Goal: Task Accomplishment & Management: Complete application form

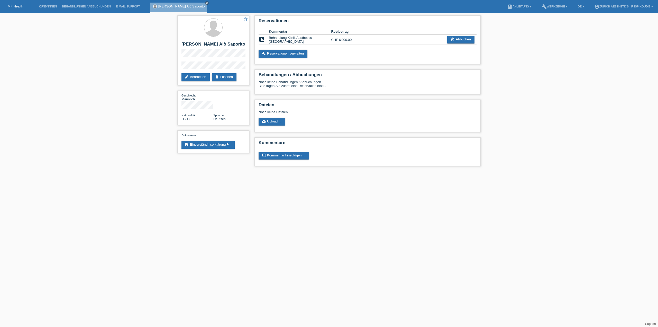
click at [84, 9] on li "Behandlungen / Abbuchungen" at bounding box center [86, 6] width 54 height 13
click at [83, 6] on link "Behandlungen / Abbuchungen" at bounding box center [86, 6] width 54 height 3
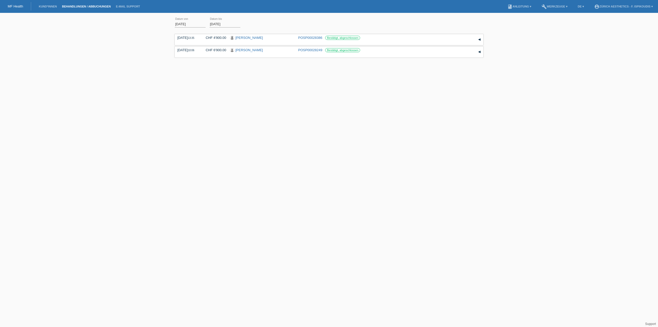
click at [45, 8] on li "Kund*innen" at bounding box center [47, 6] width 23 height 13
click at [48, 7] on link "Kund*innen" at bounding box center [47, 6] width 23 height 3
click at [303, 22] on input "text" at bounding box center [329, 23] width 128 height 12
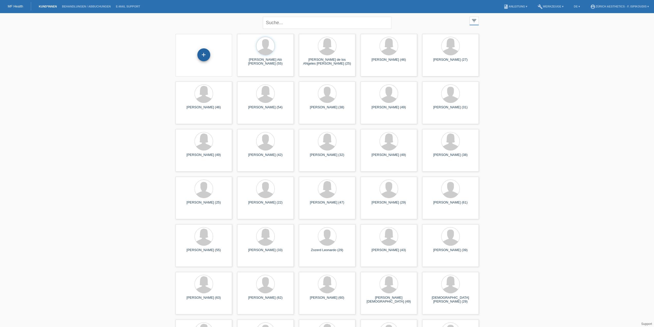
click at [202, 52] on div "+" at bounding box center [203, 54] width 13 height 13
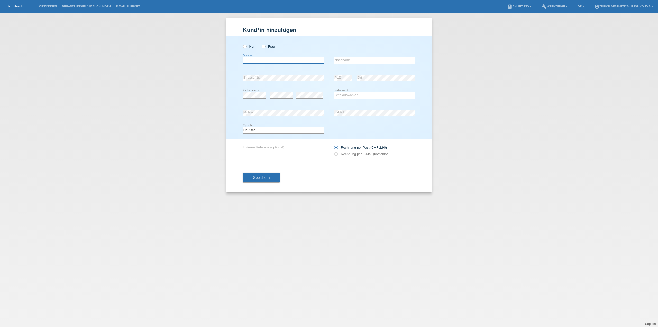
click at [257, 60] on input "text" at bounding box center [283, 60] width 81 height 6
paste input "Gelington"
type input "Gelington"
click at [351, 60] on input "text" at bounding box center [374, 60] width 81 height 6
paste input "Liriano"
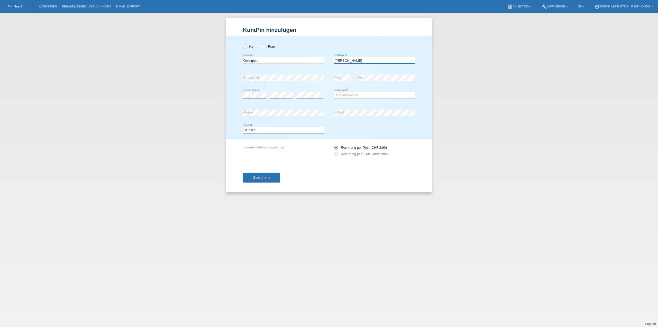
type input "Liriano"
drag, startPoint x: 252, startPoint y: 101, endPoint x: 256, endPoint y: 98, distance: 4.8
click at [253, 101] on div "error Geburtsdatum" at bounding box center [254, 95] width 23 height 17
click at [345, 95] on select "Bitte auswählen... Schweiz Deutschland Liechtenstein Österreich ------------ Af…" at bounding box center [374, 95] width 81 height 6
select select "DO"
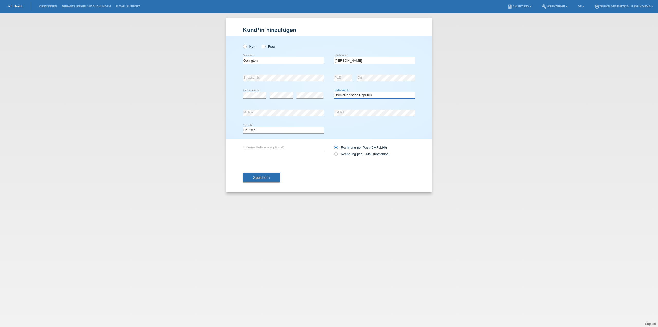
click at [334, 92] on select "Bitte auswählen... Schweiz Deutschland Liechtenstein Österreich ------------ Af…" at bounding box center [374, 95] width 81 height 6
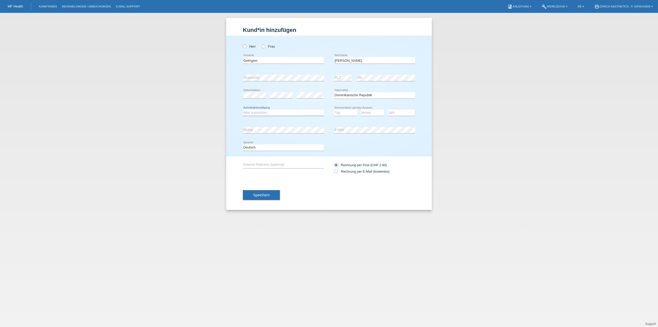
click at [293, 111] on select "Bitte auswählen... C B B - Flüchtlingsstatus Andere" at bounding box center [283, 112] width 81 height 6
select select "B"
click at [243, 109] on select "Bitte auswählen... C B B - Flüchtlingsstatus Andere" at bounding box center [283, 112] width 81 height 6
click at [349, 112] on select "Tag 01 02 03 04 05 06 07 08 09 10 11" at bounding box center [345, 112] width 23 height 6
click at [396, 112] on select "Jahr 2025 2024 2023 2022 2021 2020 2019 2018 2017 2016 2015 2014 2013 2012 2011…" at bounding box center [401, 112] width 27 height 6
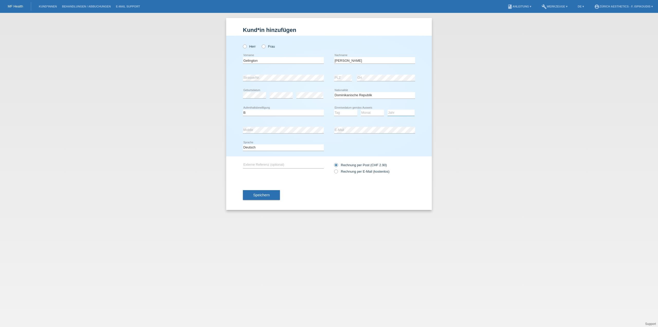
select select "2009"
click at [388, 109] on select "Jahr 2025 2024 2023 2022 2021 2020 2019 2018 2017 2016 2015 2014 2013 2012 2011…" at bounding box center [401, 112] width 27 height 6
click at [379, 113] on select "Monat 01 02 03 04 05 06 07 08 09 10 11" at bounding box center [372, 112] width 23 height 6
select select "03"
click at [361, 109] on select "Monat 01 02 03 04 05 06 07 08 09 10 11" at bounding box center [372, 112] width 23 height 6
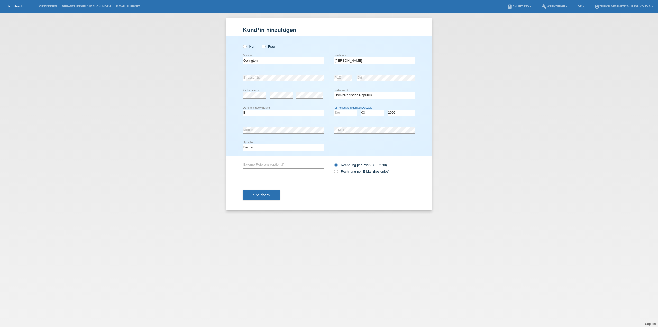
click at [351, 113] on select "Tag 01 02 03 04 05 06 07 08 09 10 11" at bounding box center [345, 112] width 23 height 6
select select "26"
click at [334, 109] on select "Tag 01 02 03 04 05 06 07 08 09 10 11" at bounding box center [345, 112] width 23 height 6
click at [251, 74] on div "error Strasse/Nr." at bounding box center [283, 77] width 81 height 17
click at [342, 172] on label "Rechnung per E-Mail (kostenlos)" at bounding box center [361, 171] width 55 height 4
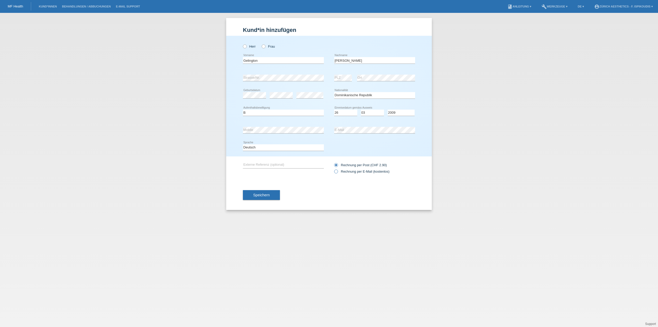
click at [337, 172] on input "Rechnung per E-Mail (kostenlos)" at bounding box center [335, 172] width 3 height 6
radio input "true"
click at [246, 191] on button "Speichern" at bounding box center [261, 195] width 37 height 10
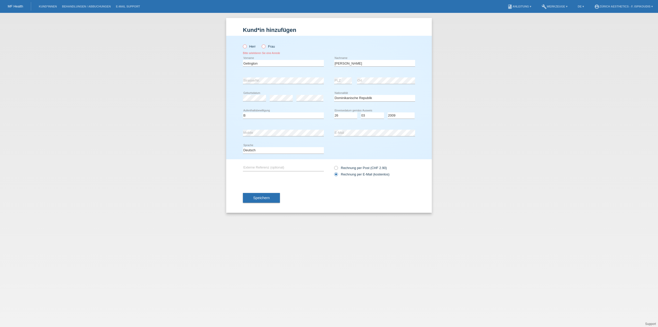
click at [247, 47] on label "Herr" at bounding box center [249, 46] width 13 height 4
click at [246, 47] on input "Herr" at bounding box center [244, 45] width 3 height 3
radio input "true"
click at [260, 201] on button "Speichern" at bounding box center [261, 198] width 37 height 10
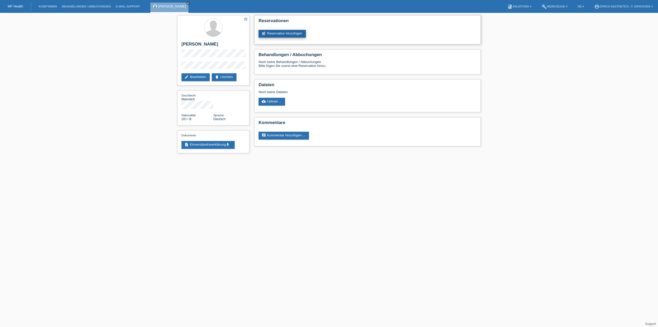
click at [288, 33] on link "post_add Reservation hinzufügen" at bounding box center [282, 34] width 47 height 8
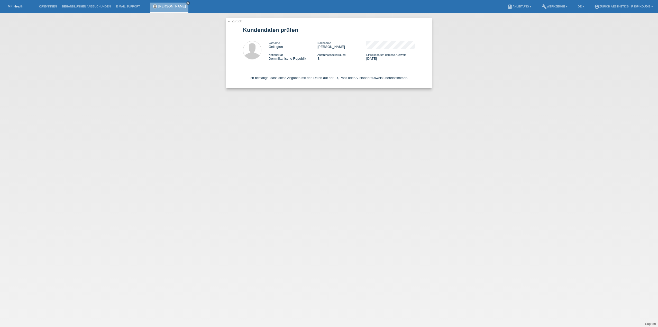
click at [244, 80] on label "Ich bestätige, dass diese Angaben mit den Daten auf der ID, Pass oder Ausländer…" at bounding box center [325, 78] width 165 height 4
click at [244, 79] on input "Ich bestätige, dass diese Angaben mit den Daten auf der ID, Pass oder Ausländer…" at bounding box center [244, 77] width 3 height 3
checkbox input "true"
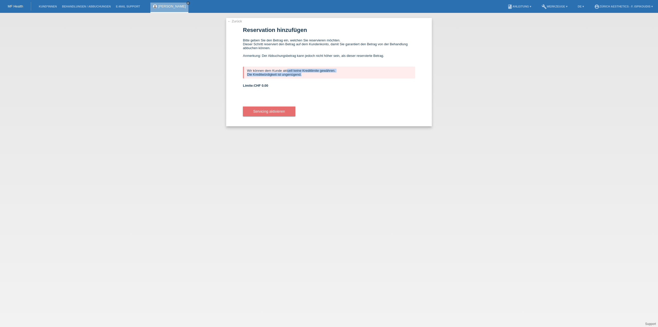
drag, startPoint x: 306, startPoint y: 77, endPoint x: 146, endPoint y: 62, distance: 161.3
click at [215, 69] on div "← Zurück Reservation hinzufügen Bitte geben Sie den Betrag ein, welchen Sie res…" at bounding box center [329, 170] width 658 height 314
click at [314, 78] on div "Wir können dem Kunde aktuell keine Kreditlimite gewähren. Die Kreditwürdigkeit …" at bounding box center [329, 73] width 172 height 12
click at [241, 20] on link "← Zurück" at bounding box center [234, 21] width 14 height 4
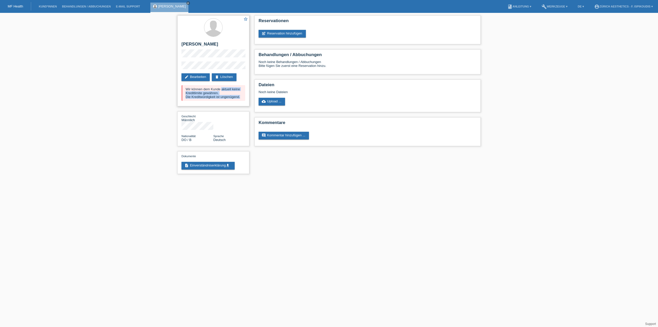
drag, startPoint x: 242, startPoint y: 98, endPoint x: 186, endPoint y: 88, distance: 56.4
click at [186, 88] on div "Wir können dem Kunde aktuell keine Kreditlimite gewähren. Die Kreditwürdigkeit …" at bounding box center [213, 93] width 64 height 16
drag, startPoint x: 186, startPoint y: 88, endPoint x: 243, endPoint y: 97, distance: 57.5
click at [243, 97] on div "Wir können dem Kunde aktuell keine Kreditlimite gewähren. Die Kreditwürdigkeit …" at bounding box center [213, 93] width 64 height 16
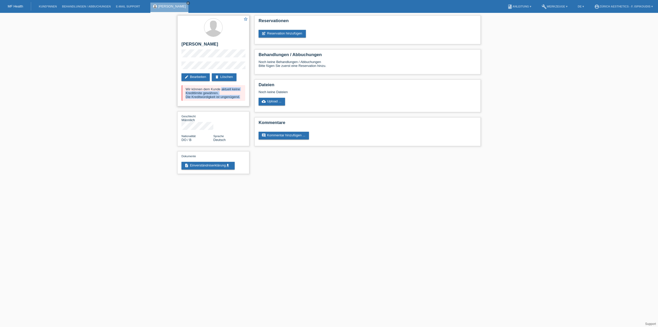
click at [241, 96] on div "Wir können dem Kunde aktuell keine Kreditlimite gewähren. Die Kreditwürdigkeit …" at bounding box center [213, 93] width 64 height 16
drag, startPoint x: 211, startPoint y: 61, endPoint x: 181, endPoint y: 51, distance: 32.3
click at [181, 51] on div "star_border Gelington [PERSON_NAME] edit Bearbeiten delete Löschen Wir können d…" at bounding box center [213, 60] width 72 height 91
click at [182, 45] on div "star_border Gelington [PERSON_NAME] edit Bearbeiten delete Löschen Wir können d…" at bounding box center [213, 60] width 72 height 91
click at [183, 45] on h2 "[PERSON_NAME]" at bounding box center [213, 46] width 64 height 8
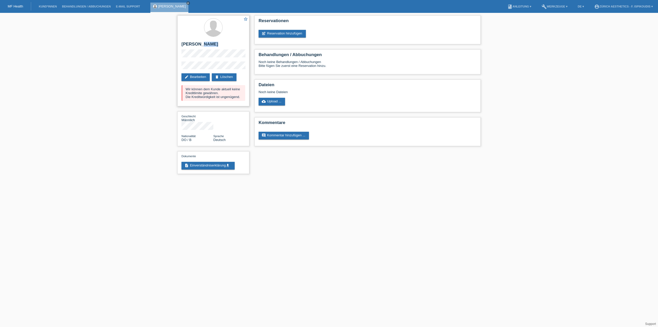
drag, startPoint x: 183, startPoint y: 45, endPoint x: 200, endPoint y: 46, distance: 17.5
click at [200, 46] on h2 "[PERSON_NAME]" at bounding box center [213, 46] width 64 height 8
click at [206, 46] on h2 "[PERSON_NAME]" at bounding box center [213, 46] width 64 height 8
click at [225, 52] on div "star_border Gelington [PERSON_NAME] edit Bearbeiten delete Löschen Wir können d…" at bounding box center [213, 60] width 72 height 91
drag, startPoint x: 203, startPoint y: 45, endPoint x: 182, endPoint y: 43, distance: 21.1
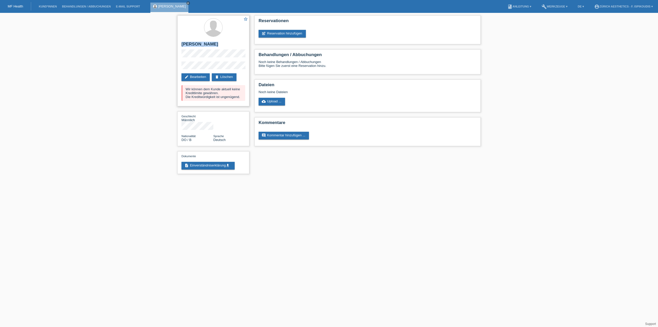
click at [182, 43] on div "star_border Gelington [PERSON_NAME] edit Bearbeiten delete Löschen Wir können d…" at bounding box center [213, 60] width 72 height 91
click at [182, 43] on h2 "[PERSON_NAME]" at bounding box center [213, 46] width 64 height 8
click at [217, 64] on div "star_border Gelington [PERSON_NAME] edit Bearbeiten delete Löschen Wir können d…" at bounding box center [213, 60] width 72 height 91
drag, startPoint x: 182, startPoint y: 45, endPoint x: 185, endPoint y: 49, distance: 4.5
click at [185, 49] on div "star_border Gelington [PERSON_NAME] edit Bearbeiten delete Löschen Wir können d…" at bounding box center [213, 60] width 72 height 91
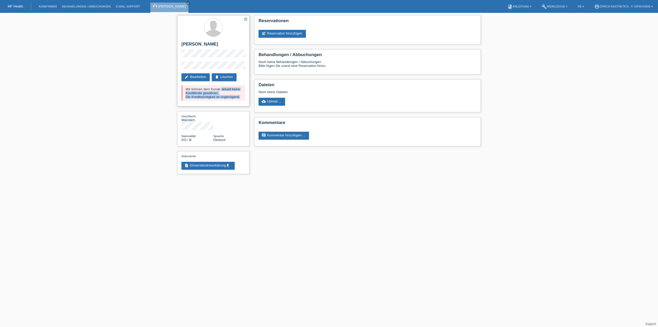
drag, startPoint x: 238, startPoint y: 97, endPoint x: 186, endPoint y: 88, distance: 53.7
click at [186, 88] on div "Wir können dem Kunde aktuell keine Kreditlimite gewähren. Die Kreditwürdigkeit …" at bounding box center [213, 93] width 64 height 16
click at [185, 88] on div "Wir können dem Kunde aktuell keine Kreditlimite gewähren. Die Kreditwürdigkeit …" at bounding box center [213, 93] width 64 height 16
drag, startPoint x: 185, startPoint y: 88, endPoint x: 241, endPoint y: 94, distance: 55.6
click at [241, 94] on div "Wir können dem Kunde aktuell keine Kreditlimite gewähren. Die Kreditwürdigkeit …" at bounding box center [213, 93] width 64 height 16
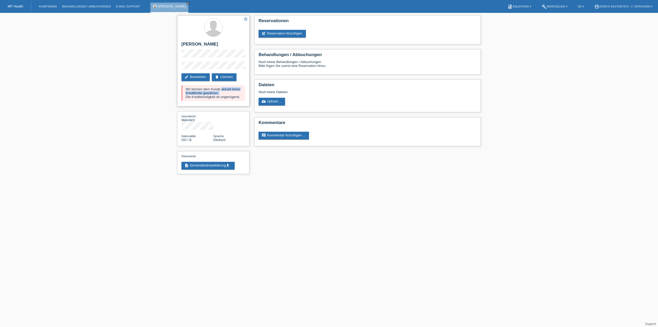
click at [220, 91] on div "Wir können dem Kunde aktuell keine Kreditlimite gewähren. Die Kreditwürdigkeit …" at bounding box center [213, 93] width 64 height 16
drag, startPoint x: 220, startPoint y: 91, endPoint x: 190, endPoint y: 87, distance: 30.4
click at [192, 88] on div "Wir können dem Kunde aktuell keine Kreditlimite gewähren. Die Kreditwürdigkeit …" at bounding box center [213, 93] width 64 height 16
click at [189, 87] on div "Wir können dem Kunde aktuell keine Kreditlimite gewähren. Die Kreditwürdigkeit …" at bounding box center [213, 93] width 64 height 16
drag, startPoint x: 188, startPoint y: 87, endPoint x: 239, endPoint y: 88, distance: 51.9
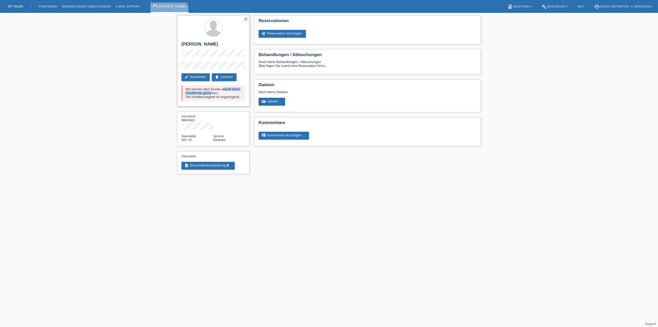
click at [239, 88] on div "Wir können dem Kunde aktuell keine Kreditlimite gewähren. Die Kreditwürdigkeit …" at bounding box center [213, 93] width 64 height 16
click at [240, 88] on div "Wir können dem Kunde aktuell keine Kreditlimite gewähren. Die Kreditwürdigkeit …" at bounding box center [213, 93] width 64 height 16
click at [239, 88] on div "Wir können dem Kunde aktuell keine Kreditlimite gewähren. Die Kreditwürdigkeit …" at bounding box center [213, 93] width 64 height 16
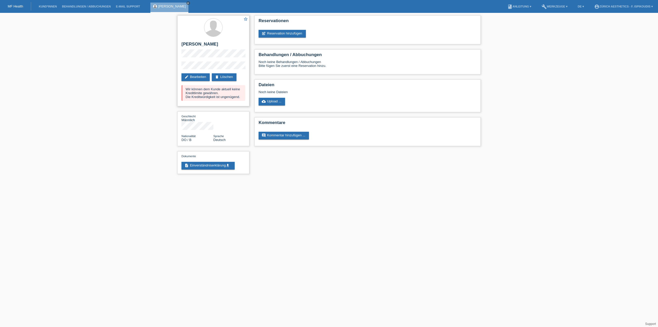
click at [238, 88] on div "Wir können dem Kunde aktuell keine Kreditlimite gewähren. Die Kreditwürdigkeit …" at bounding box center [213, 93] width 64 height 16
drag, startPoint x: 239, startPoint y: 88, endPoint x: 215, endPoint y: 70, distance: 29.9
click at [186, 88] on div "Wir können dem Kunde aktuell keine Kreditlimite gewähren. Die Kreditwürdigkeit …" at bounding box center [213, 93] width 64 height 16
click at [176, 67] on div "star_border Gelington [PERSON_NAME] edit Bearbeiten delete Löschen Wir können d…" at bounding box center [213, 96] width 77 height 166
drag, startPoint x: 243, startPoint y: 96, endPoint x: 225, endPoint y: 102, distance: 18.7
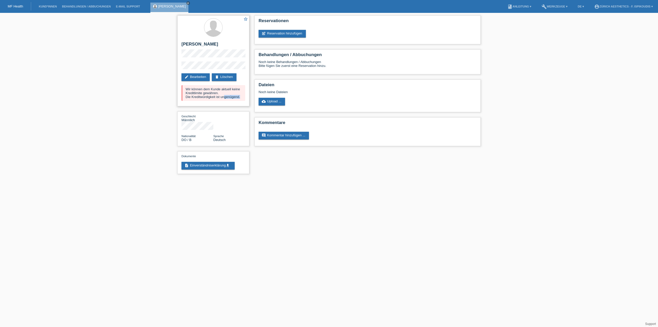
click at [225, 103] on div "star_border Gelington [PERSON_NAME] edit Bearbeiten delete Löschen Wir können d…" at bounding box center [213, 60] width 72 height 91
click at [231, 97] on div "Wir können dem Kunde aktuell keine Kreditlimite gewähren. Die Kreditwürdigkeit …" at bounding box center [213, 93] width 64 height 16
click at [241, 95] on div "Wir können dem Kunde aktuell keine Kreditlimite gewähren. Die Kreditwürdigkeit …" at bounding box center [213, 93] width 64 height 16
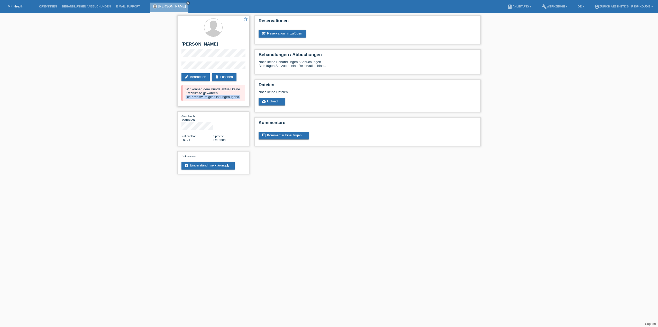
click at [243, 96] on div "Wir können dem Kunde aktuell keine Kreditlimite gewähren. Die Kreditwürdigkeit …" at bounding box center [213, 93] width 64 height 16
drag, startPoint x: 187, startPoint y: 89, endPoint x: 243, endPoint y: 97, distance: 56.6
click at [243, 97] on div "Wir können dem Kunde aktuell keine Kreditlimite gewähren. Die Kreditwürdigkeit …" at bounding box center [213, 93] width 64 height 16
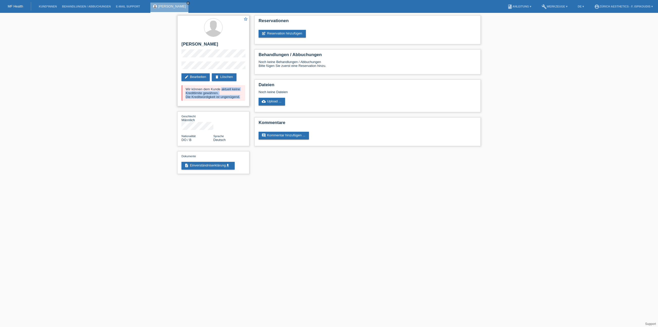
drag, startPoint x: 243, startPoint y: 97, endPoint x: 185, endPoint y: 89, distance: 58.0
click at [185, 89] on div "Wir können dem Kunde aktuell keine Kreditlimite gewähren. Die Kreditwürdigkeit …" at bounding box center [213, 93] width 64 height 16
click at [241, 98] on div "Wir können dem Kunde aktuell keine Kreditlimite gewähren. Die Kreditwürdigkeit …" at bounding box center [213, 93] width 64 height 16
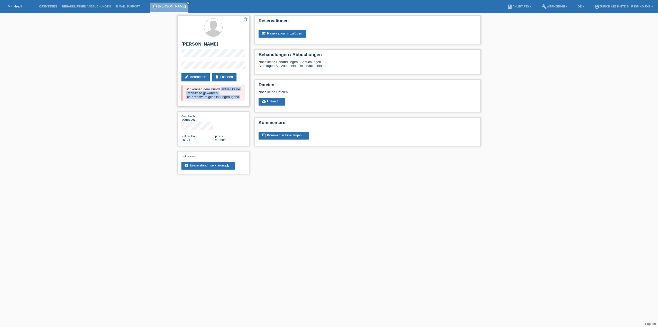
drag, startPoint x: 241, startPoint y: 97, endPoint x: 186, endPoint y: 88, distance: 55.6
click at [186, 88] on div "Wir können dem Kunde aktuell keine Kreditlimite gewähren. Die Kreditwürdigkeit …" at bounding box center [213, 93] width 64 height 16
click at [187, 89] on div "Wir können dem Kunde aktuell keine Kreditlimite gewähren. Die Kreditwürdigkeit …" at bounding box center [213, 93] width 64 height 16
click at [188, 89] on div "Wir können dem Kunde aktuell keine Kreditlimite gewähren. Die Kreditwürdigkeit …" at bounding box center [213, 93] width 64 height 16
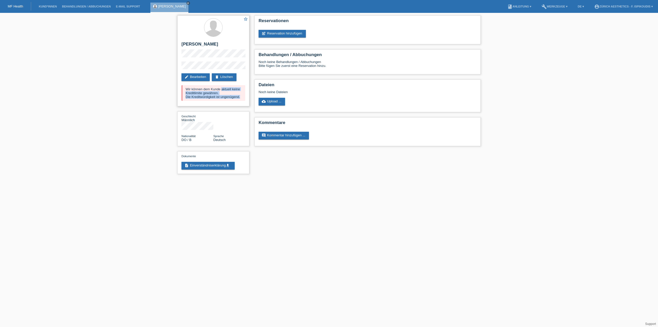
click at [188, 89] on div "Wir können dem Kunde aktuell keine Kreditlimite gewähren. Die Kreditwürdigkeit …" at bounding box center [213, 93] width 64 height 16
drag, startPoint x: 188, startPoint y: 89, endPoint x: 238, endPoint y: 96, distance: 51.2
click at [233, 94] on div "Wir können dem Kunde aktuell keine Kreditlimite gewähren. Die Kreditwürdigkeit …" at bounding box center [213, 93] width 64 height 16
click at [238, 96] on div "Wir können dem Kunde aktuell keine Kreditlimite gewähren. Die Kreditwürdigkeit …" at bounding box center [213, 93] width 64 height 16
drag, startPoint x: 238, startPoint y: 97, endPoint x: 191, endPoint y: 89, distance: 47.7
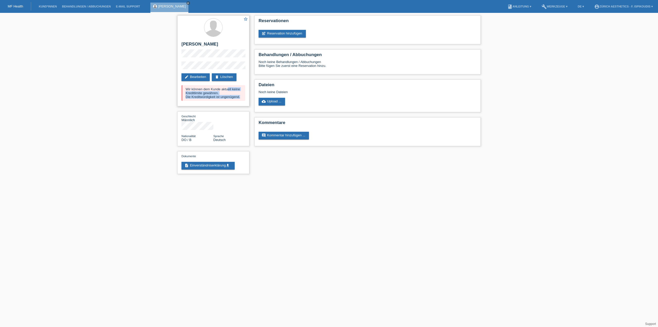
click at [191, 89] on div "Wir können dem Kunde aktuell keine Kreditlimite gewähren. Die Kreditwürdigkeit …" at bounding box center [213, 93] width 64 height 16
